Goal: Task Accomplishment & Management: Use online tool/utility

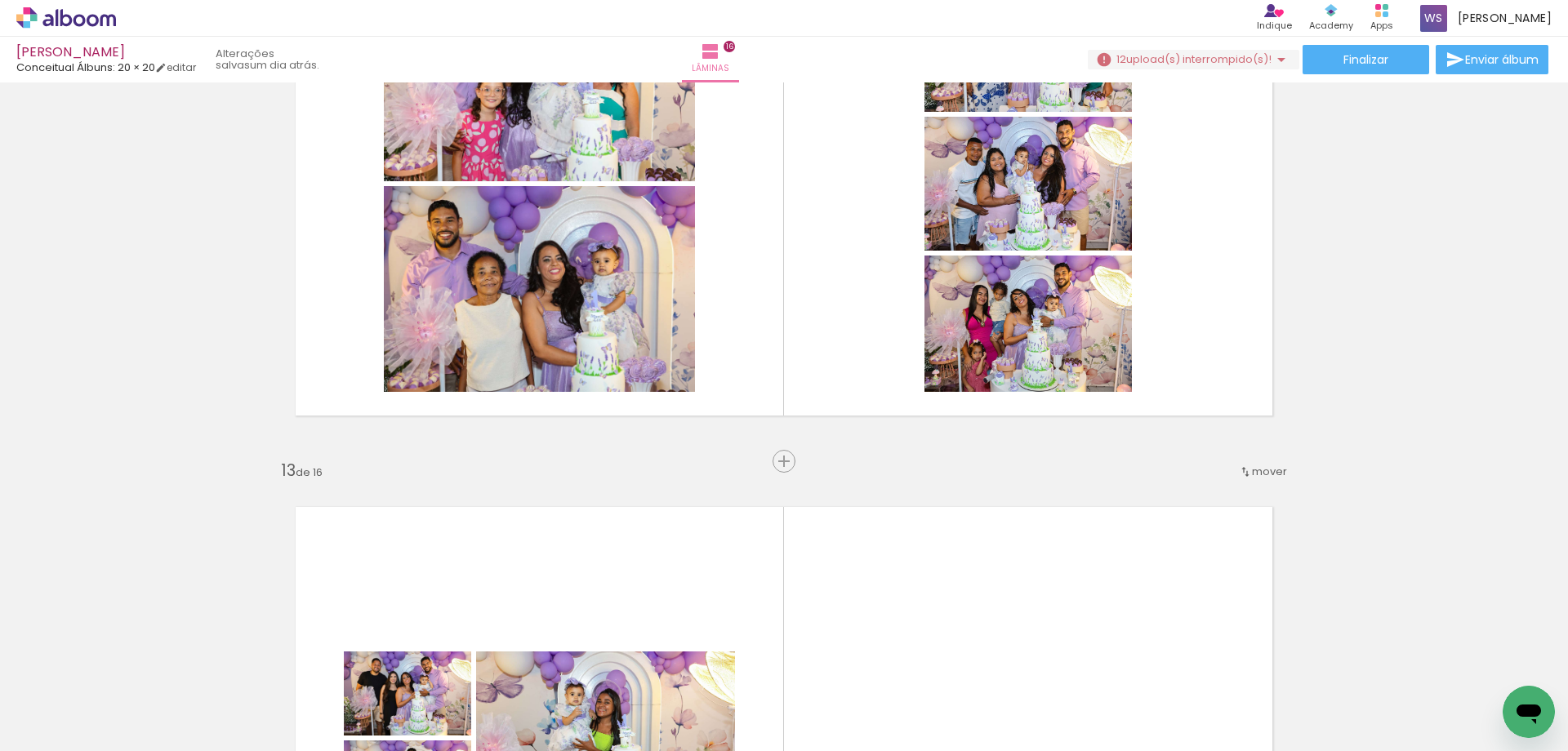
scroll to position [0, 5760]
click at [908, 691] on div at bounding box center [898, 696] width 81 height 54
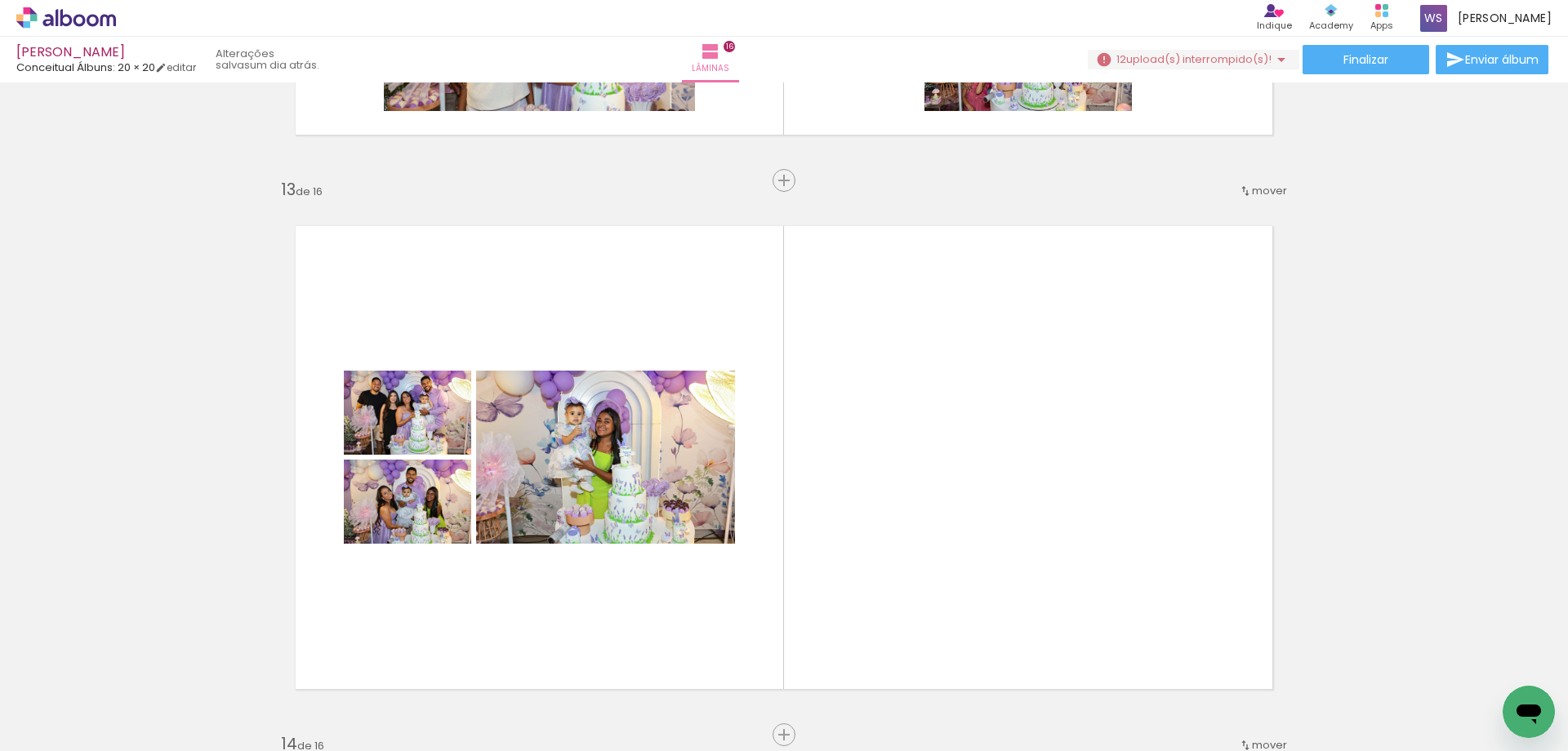
scroll to position [6587, 0]
